Goal: Entertainment & Leisure: Consume media (video, audio)

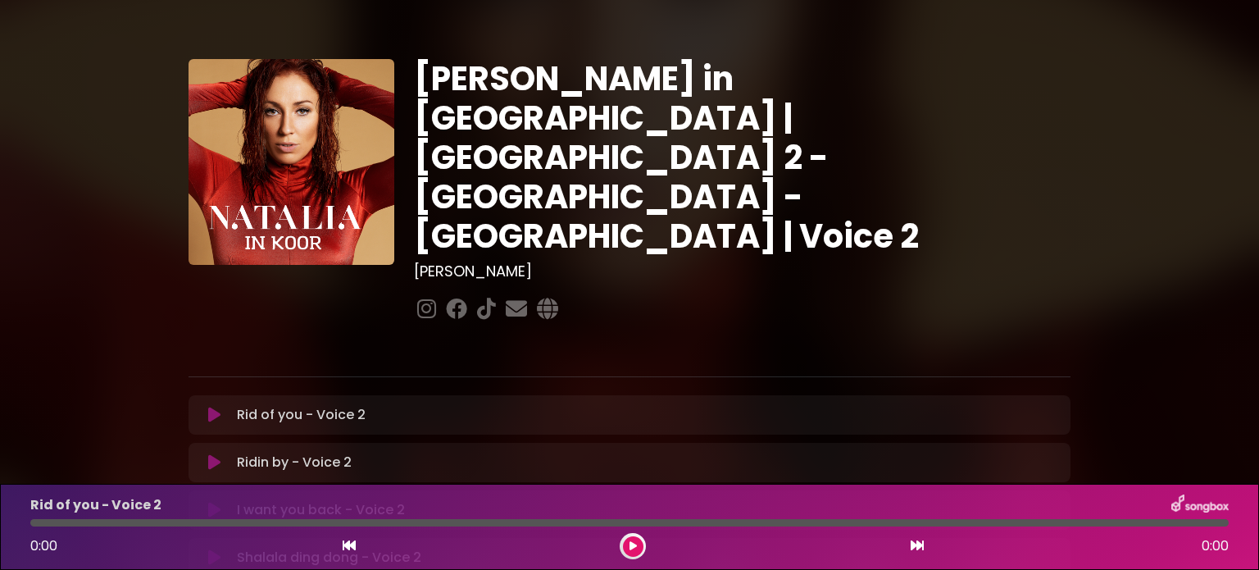
click at [1134, 183] on div "[PERSON_NAME] in [GEOGRAPHIC_DATA] | [GEOGRAPHIC_DATA] 2 - [GEOGRAPHIC_DATA] - …" at bounding box center [630, 502] width 1082 height 965
click at [1226, 111] on div "[PERSON_NAME] in [GEOGRAPHIC_DATA] | [GEOGRAPHIC_DATA] 2 - [GEOGRAPHIC_DATA] - …" at bounding box center [629, 502] width 1259 height 965
click at [621, 550] on div at bounding box center [633, 546] width 26 height 26
click at [627, 549] on button at bounding box center [633, 546] width 20 height 20
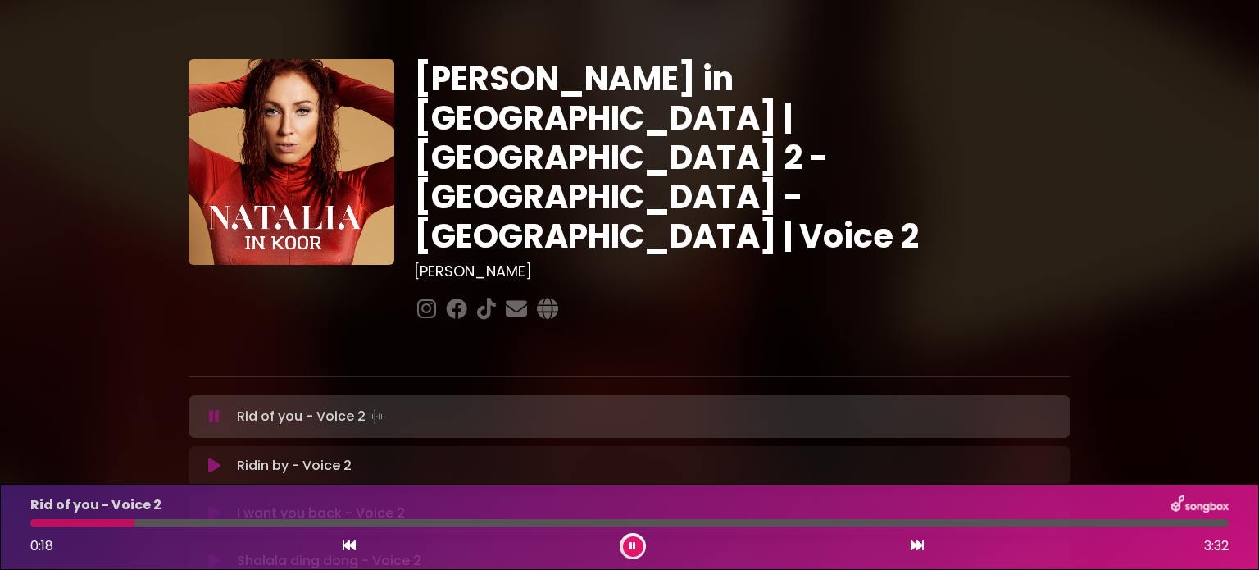
click at [918, 543] on icon at bounding box center [917, 544] width 13 height 13
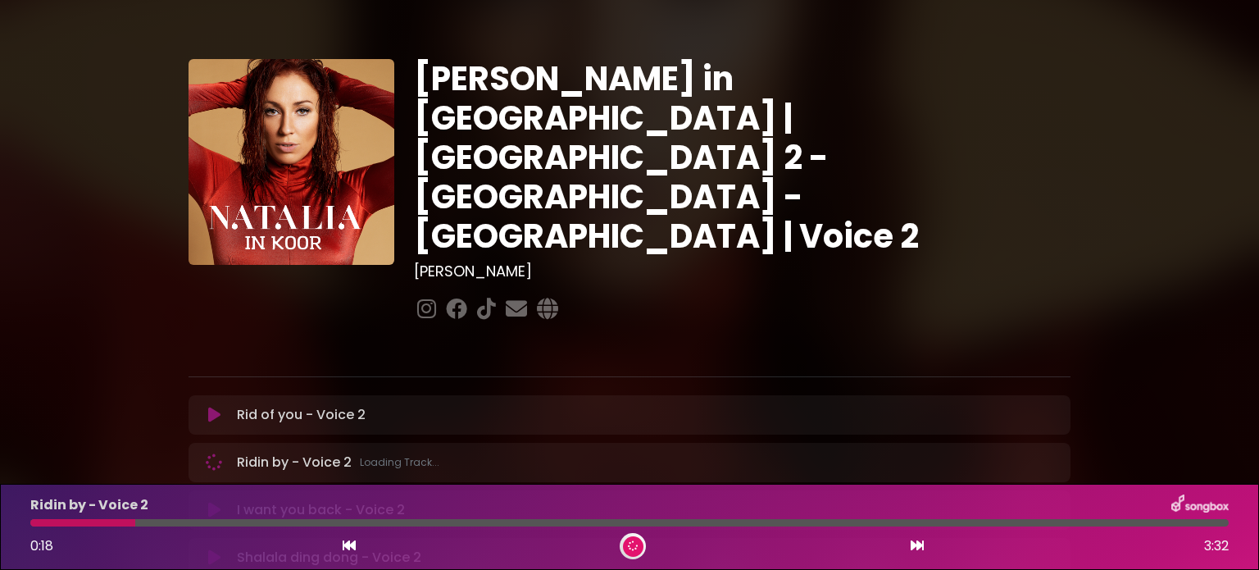
click at [918, 543] on icon at bounding box center [917, 544] width 13 height 13
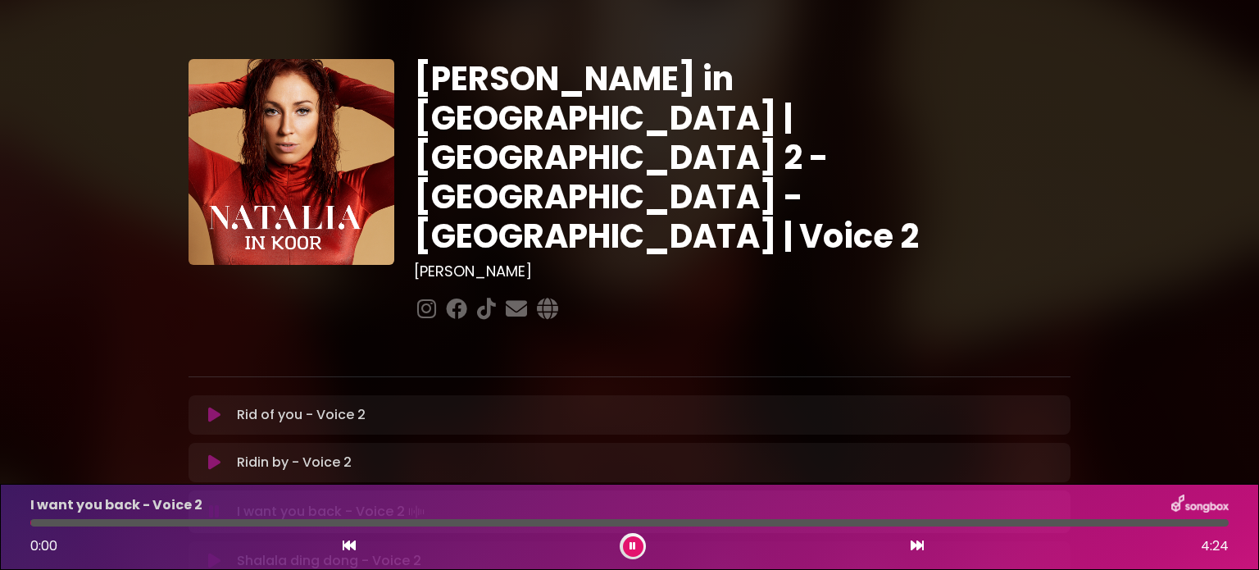
click at [918, 543] on icon at bounding box center [917, 544] width 13 height 13
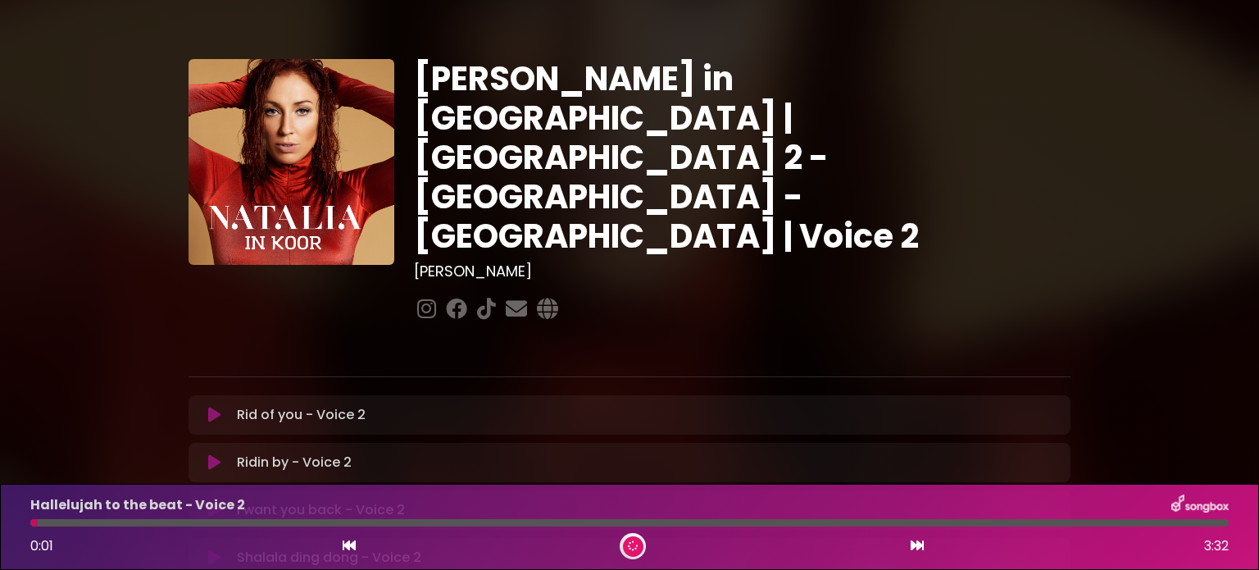
click at [918, 543] on icon at bounding box center [917, 544] width 13 height 13
click at [636, 545] on button at bounding box center [633, 546] width 20 height 20
click at [636, 545] on icon at bounding box center [632, 546] width 7 height 10
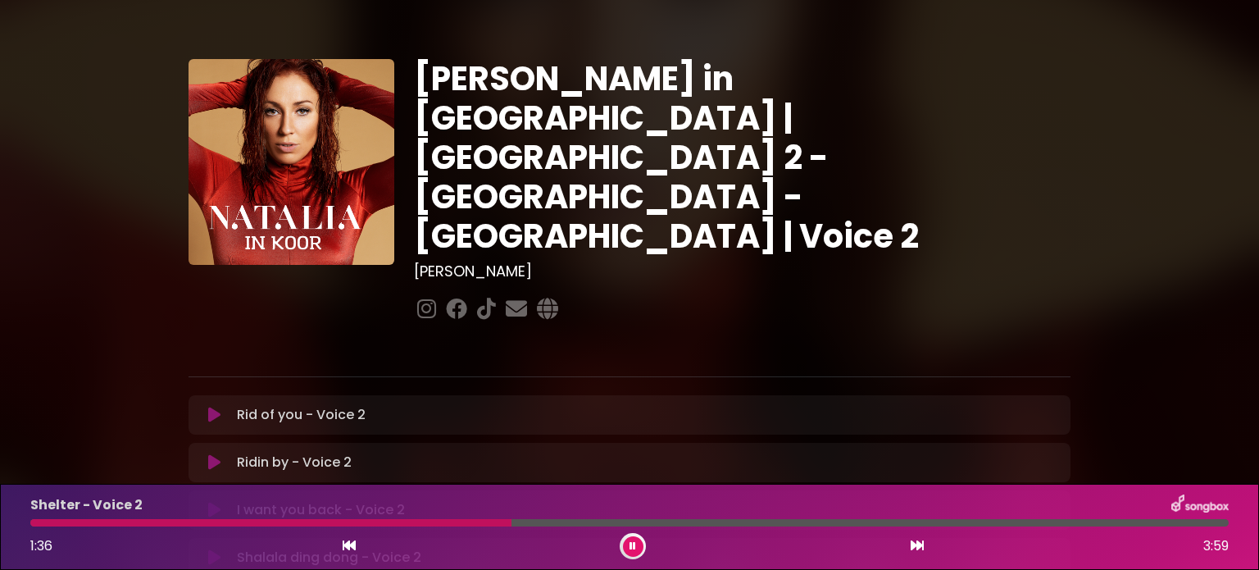
click at [636, 545] on button at bounding box center [633, 546] width 20 height 20
click at [636, 545] on icon at bounding box center [633, 545] width 9 height 11
click at [636, 545] on button at bounding box center [633, 546] width 20 height 20
click at [636, 545] on icon at bounding box center [632, 546] width 7 height 10
